Goal: Go to known website: Go to known website

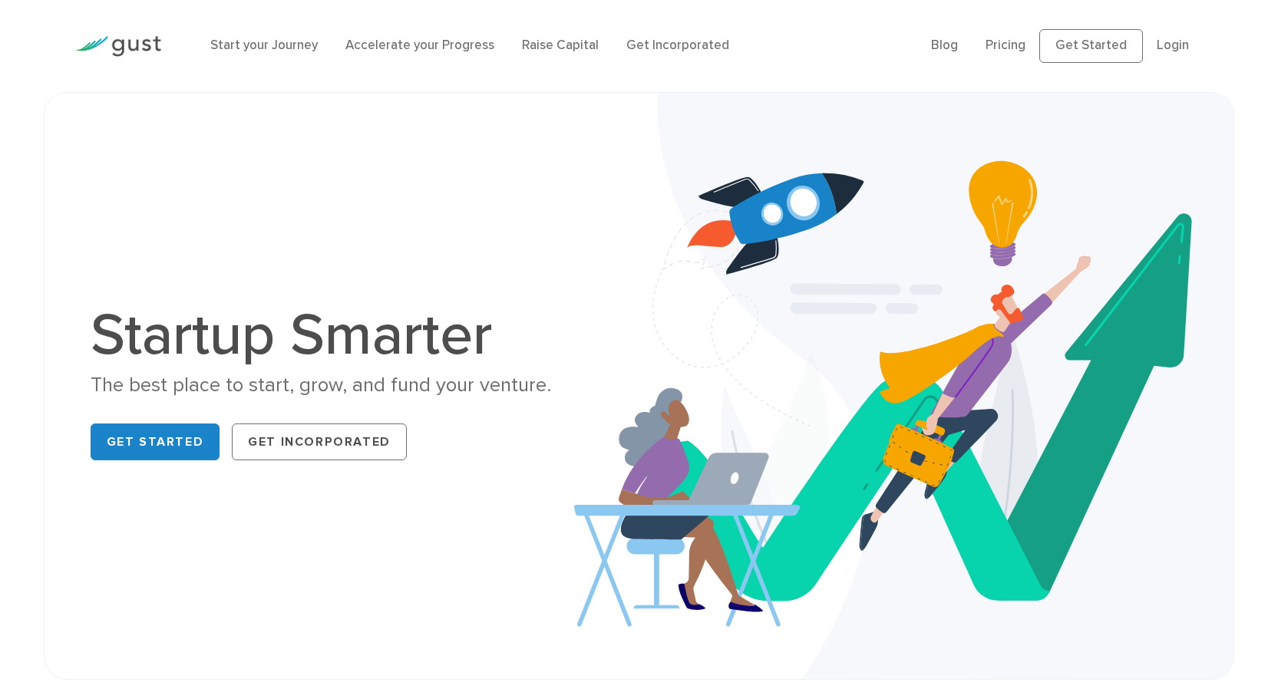
click at [1181, 47] on link "Login" at bounding box center [1173, 45] width 32 height 15
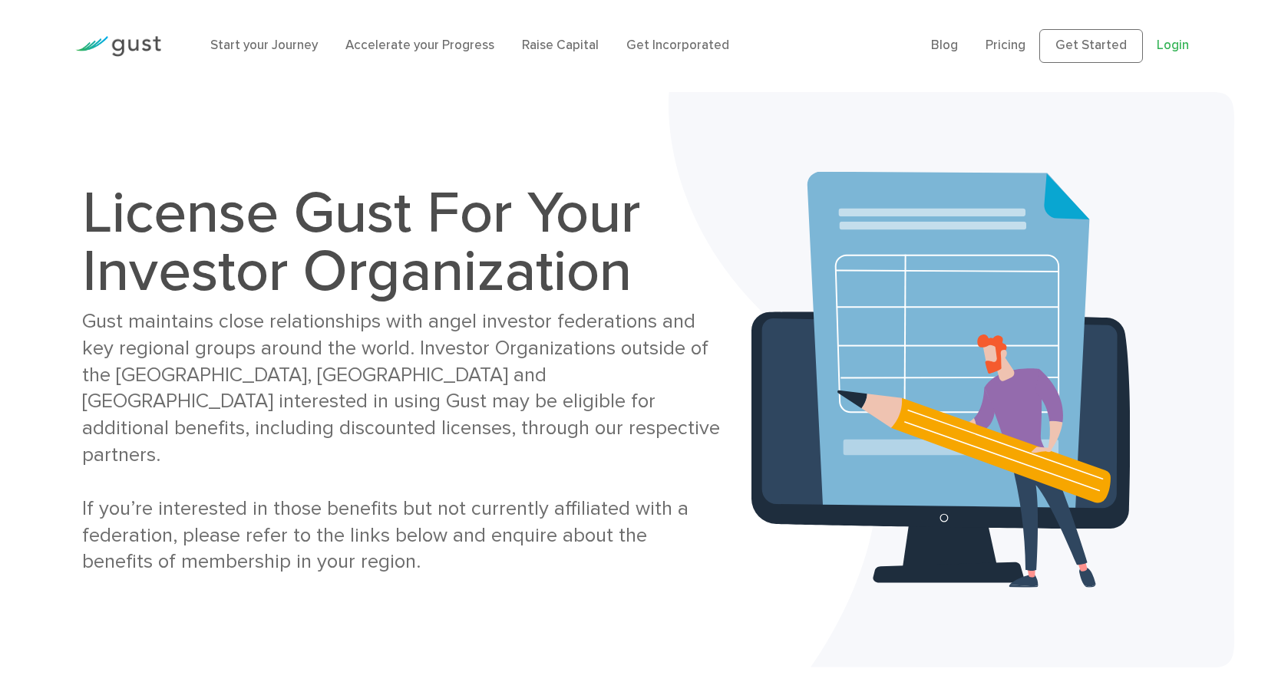
click at [1175, 41] on link "Login" at bounding box center [1173, 45] width 32 height 15
click at [1085, 53] on link "Get Started" at bounding box center [1091, 46] width 104 height 34
click at [1171, 48] on link "Login" at bounding box center [1173, 45] width 32 height 15
